Goal: Task Accomplishment & Management: Complete application form

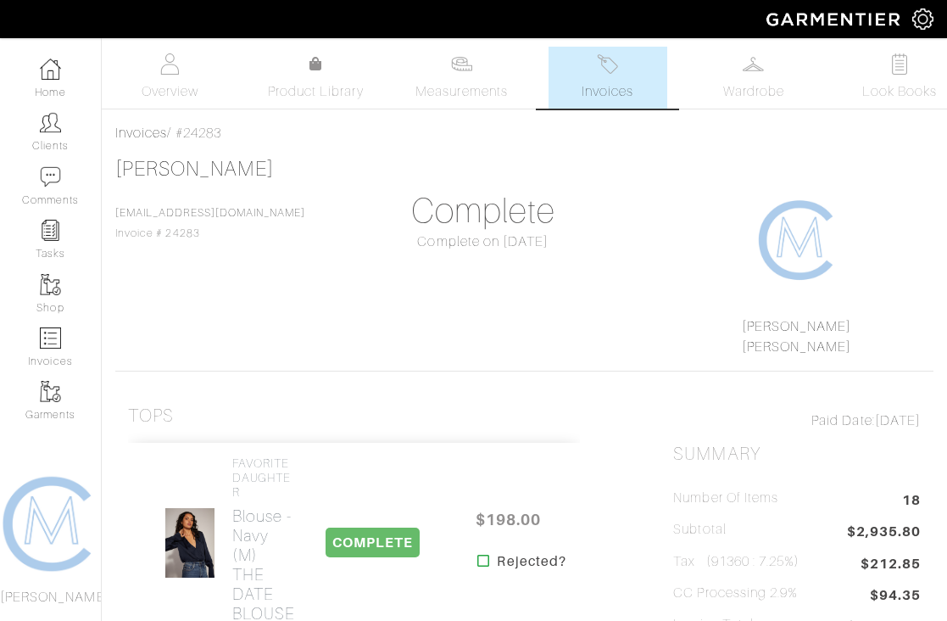
scroll to position [15001, 0]
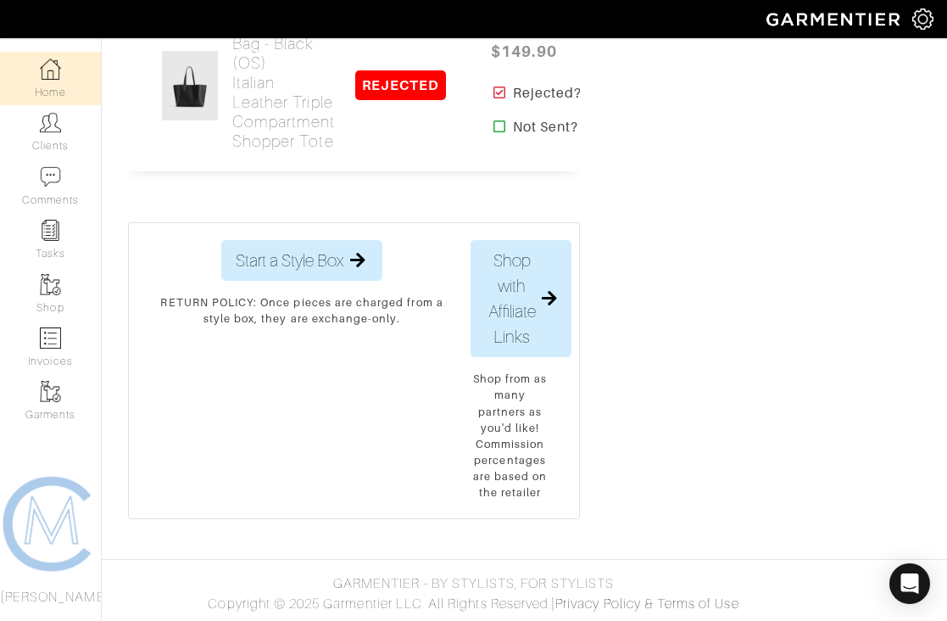
click at [68, 93] on link "Home" at bounding box center [50, 78] width 101 height 53
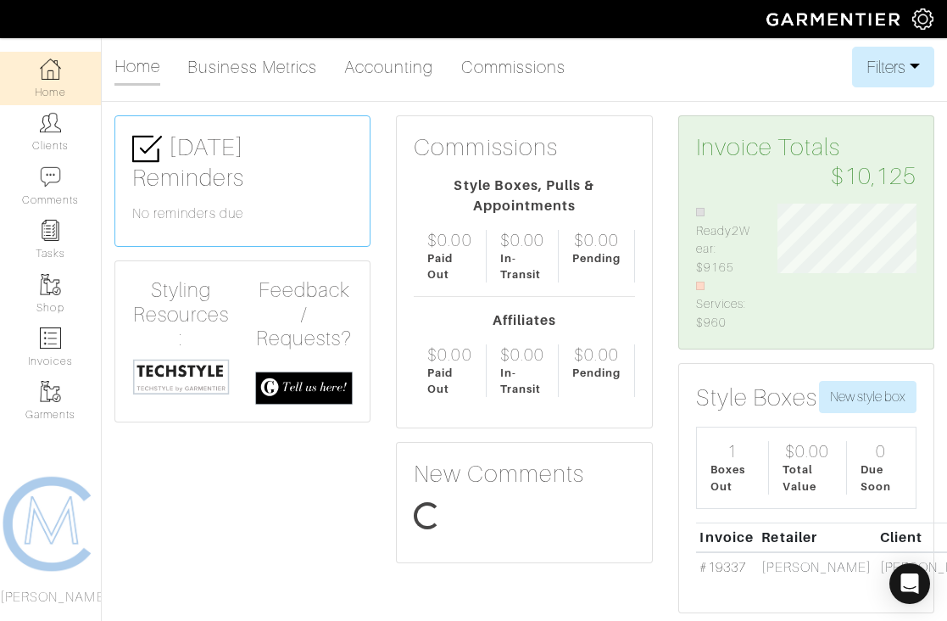
scroll to position [128, 164]
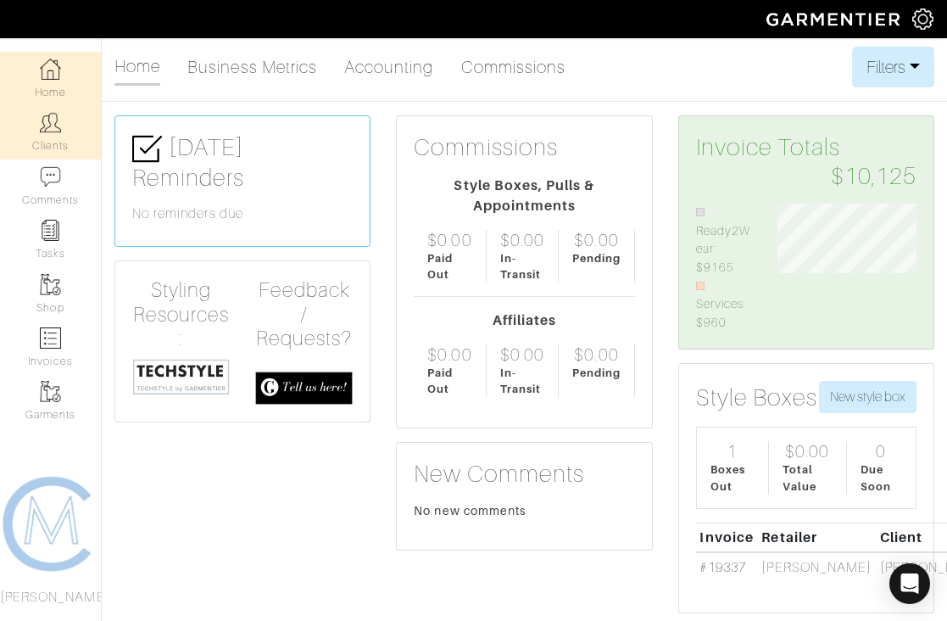
click at [56, 142] on link "Clients" at bounding box center [50, 131] width 101 height 53
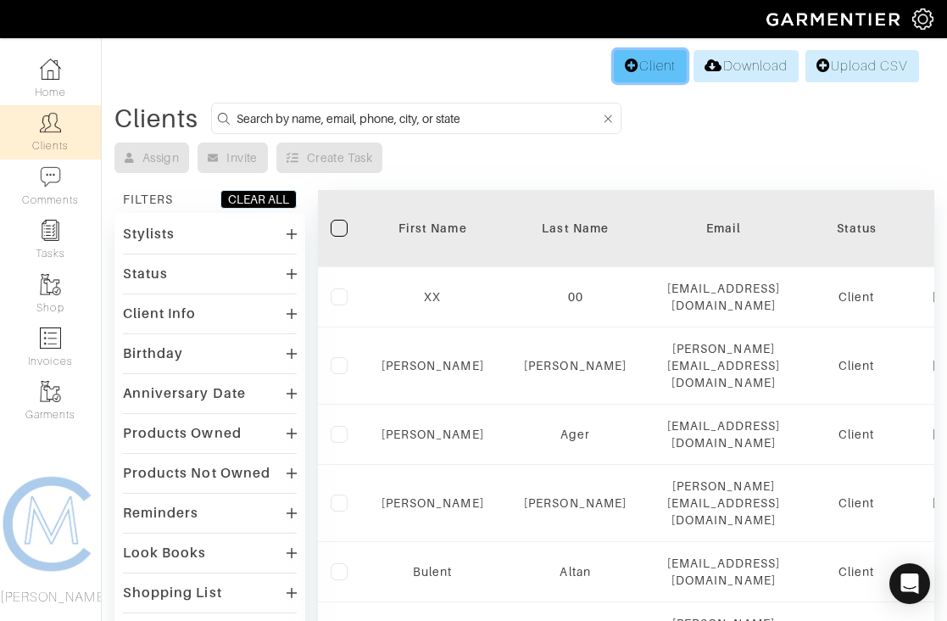
click at [652, 69] on link "Client" at bounding box center [650, 66] width 73 height 32
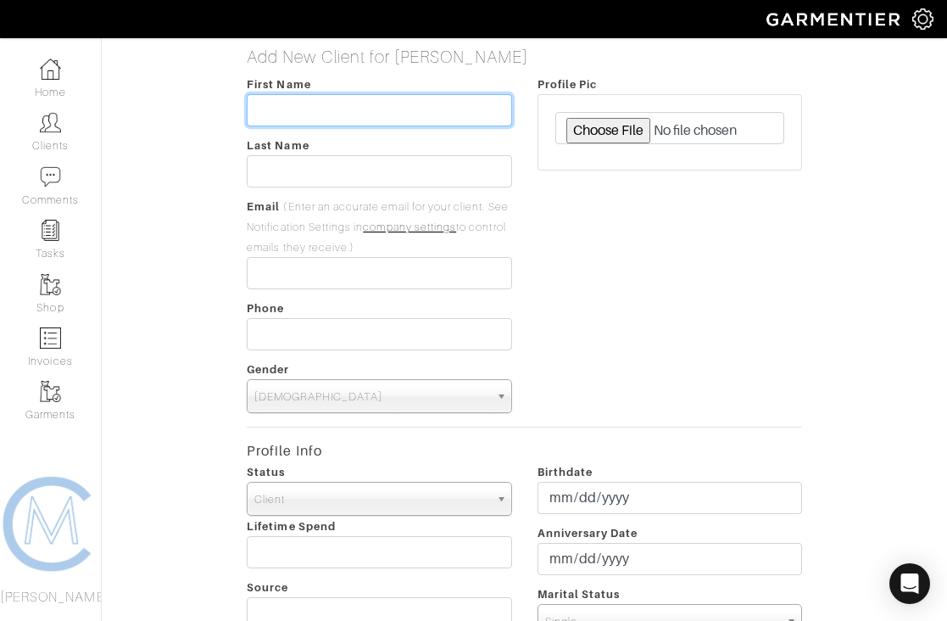
click at [470, 103] on input "text" at bounding box center [379, 110] width 264 height 32
type input "[PERSON_NAME]"
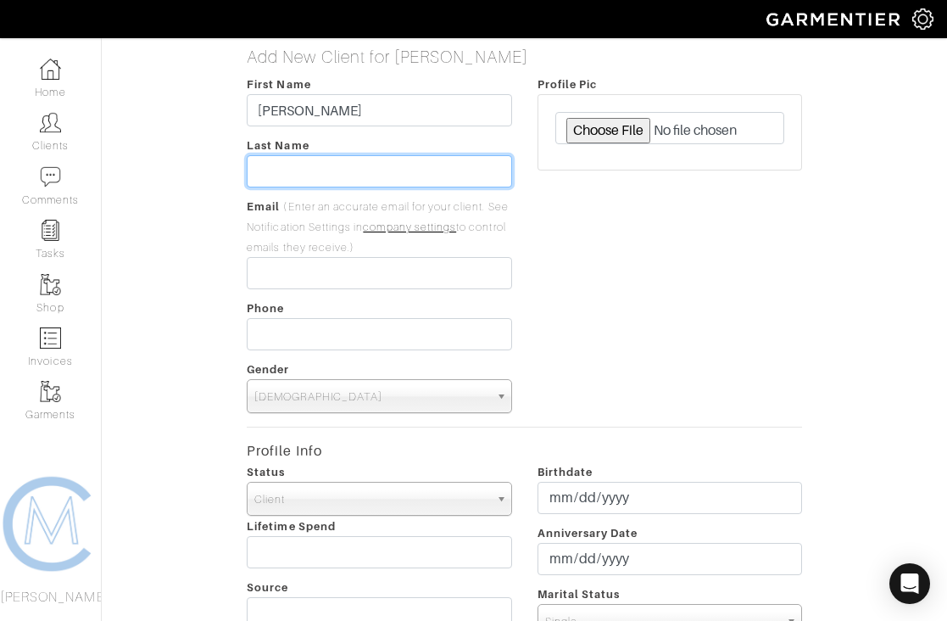
click at [436, 181] on input "text" at bounding box center [379, 171] width 264 height 32
type input "[PERSON_NAME]"
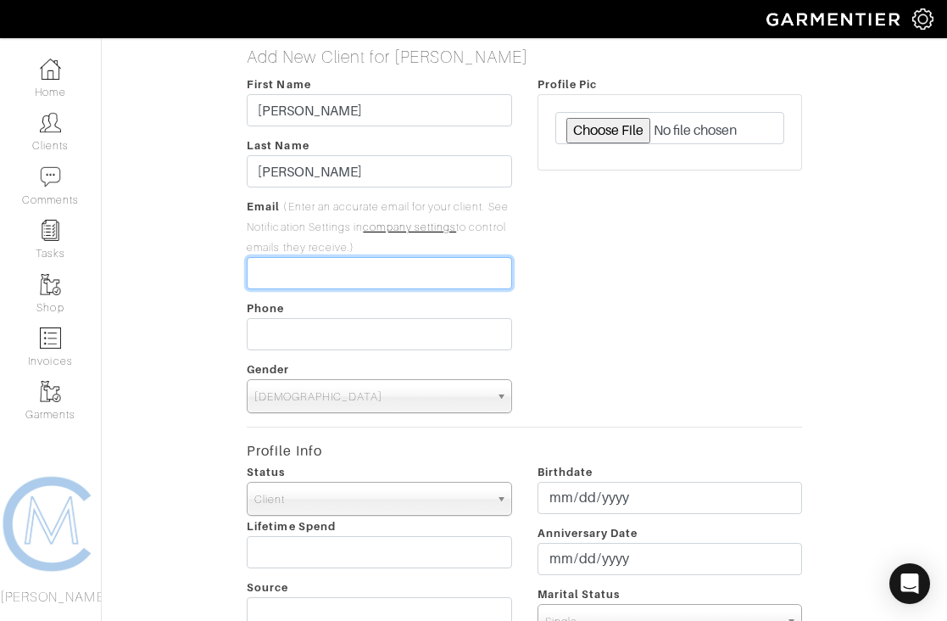
click at [336, 281] on input "email" at bounding box center [379, 273] width 264 height 32
paste input "[EMAIL_ADDRESS][DOMAIN_NAME]"
type input "[EMAIL_ADDRESS][DOMAIN_NAME]"
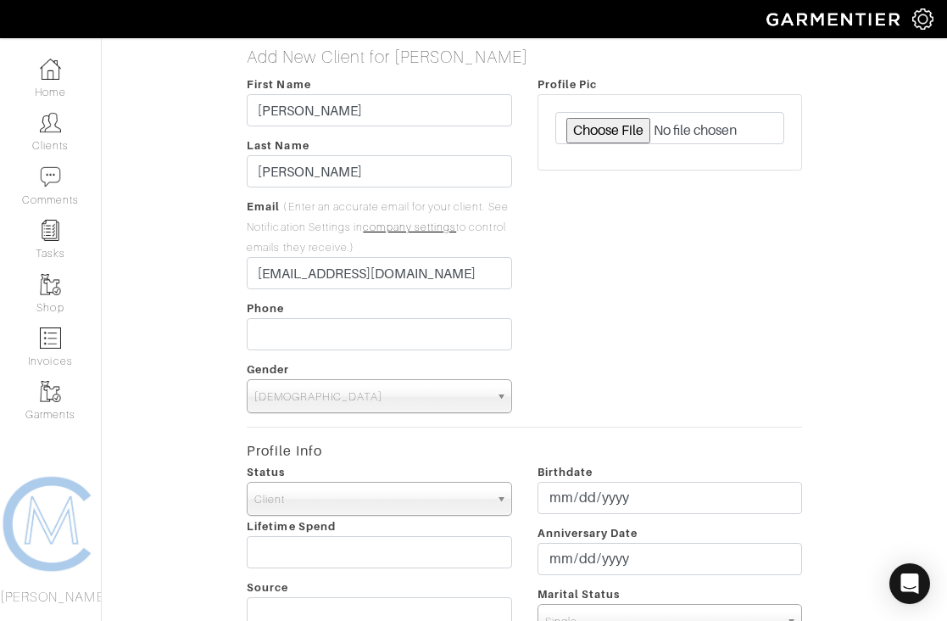
click at [314, 401] on span "[DEMOGRAPHIC_DATA]" at bounding box center [371, 397] width 234 height 34
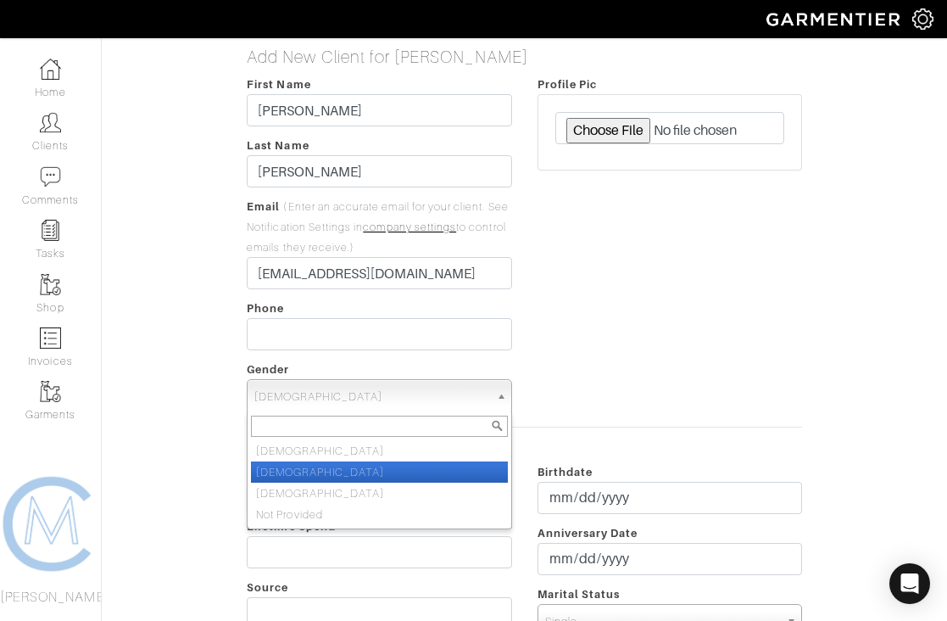
click at [311, 467] on li "[DEMOGRAPHIC_DATA]" at bounding box center [379, 471] width 256 height 21
select select "[DEMOGRAPHIC_DATA]"
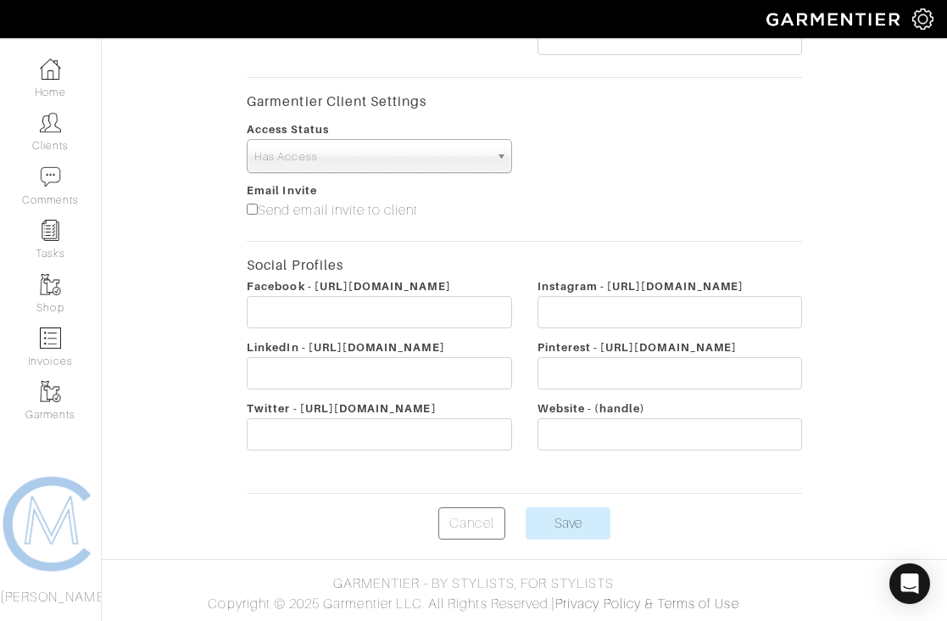
scroll to position [676, 0]
click at [576, 510] on input "Save" at bounding box center [568, 523] width 85 height 32
